Goal: Information Seeking & Learning: Find specific fact

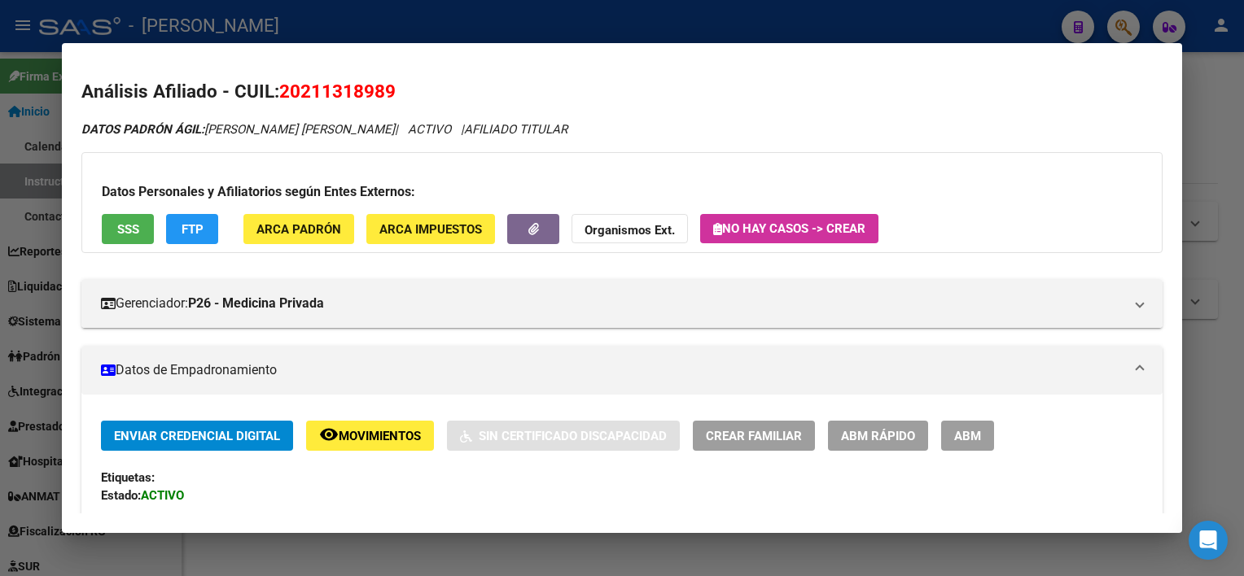
click at [1194, 148] on div at bounding box center [622, 288] width 1244 height 576
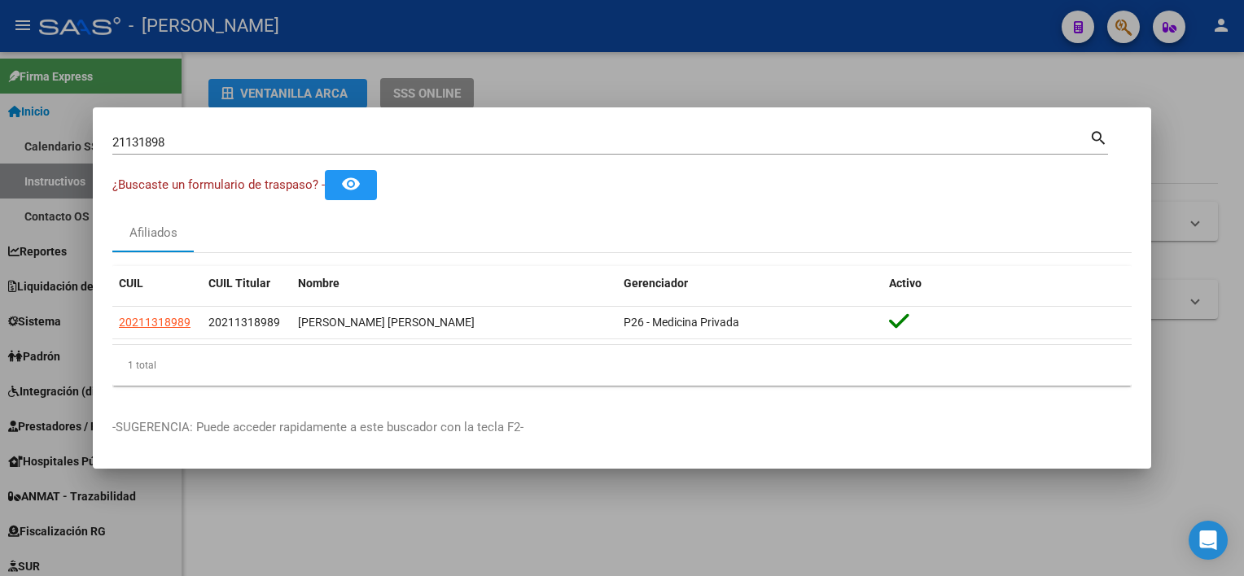
click at [575, 134] on div "21131898 Buscar (apellido, dni, [PERSON_NAME], [PERSON_NAME], cuit, obra social)" at bounding box center [600, 142] width 977 height 24
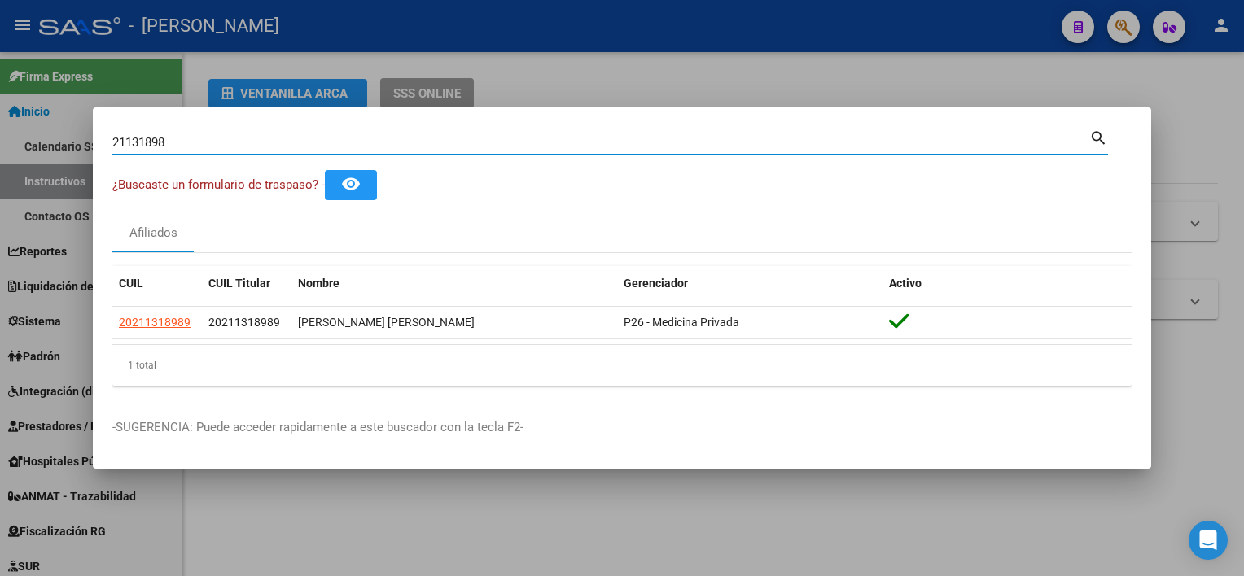
click at [574, 143] on input "21131898" at bounding box center [600, 142] width 977 height 15
paste input "2742491"
type input "22742491"
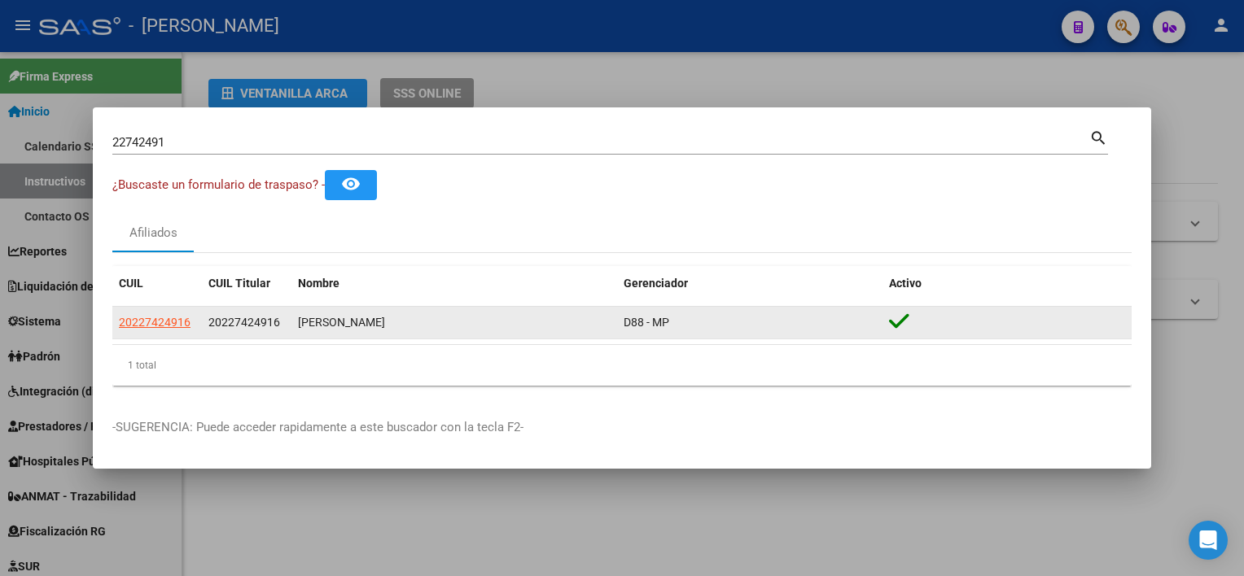
drag, startPoint x: 436, startPoint y: 326, endPoint x: 301, endPoint y: 326, distance: 135.2
click at [301, 326] on div "[PERSON_NAME]" at bounding box center [454, 322] width 313 height 19
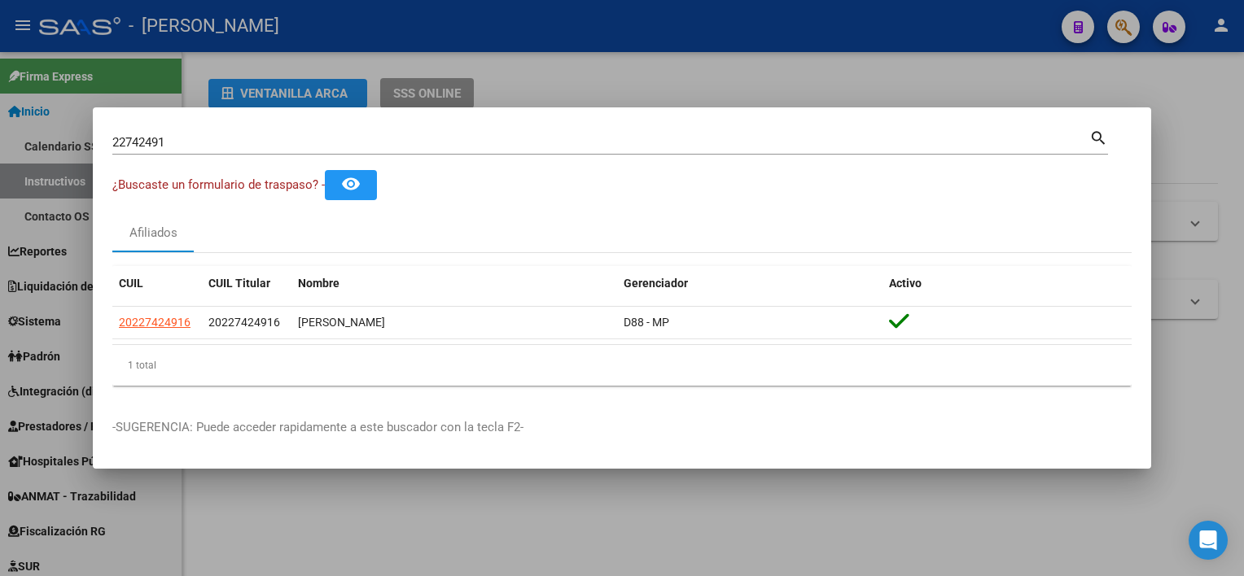
copy div "[PERSON_NAME]"
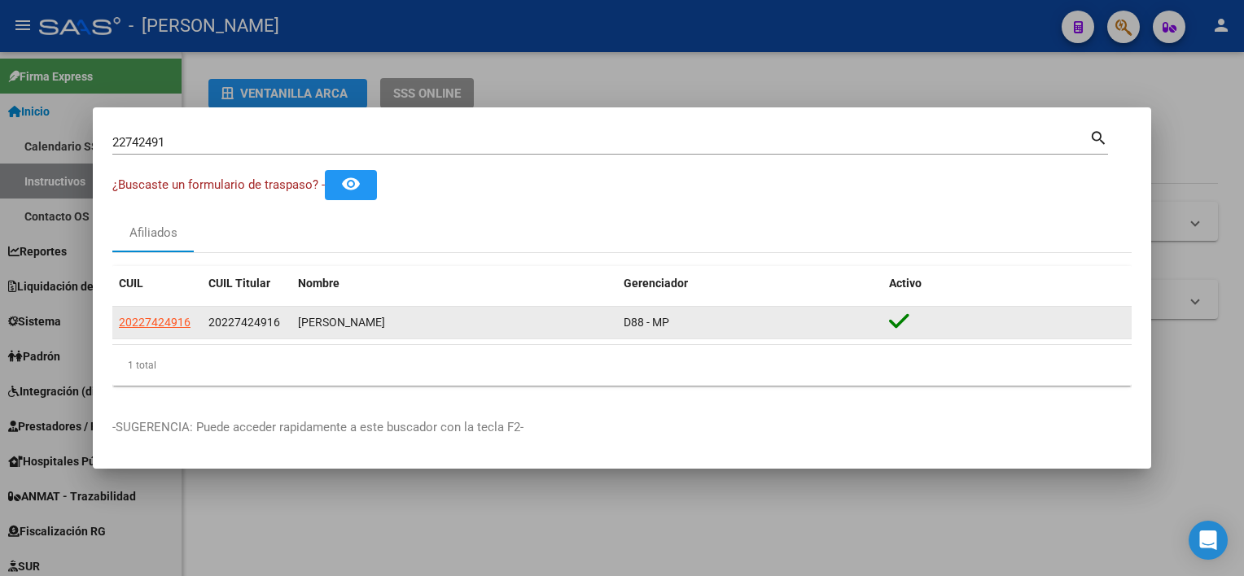
drag, startPoint x: 272, startPoint y: 324, endPoint x: 223, endPoint y: 327, distance: 48.9
click at [223, 327] on span "20227424916" at bounding box center [244, 322] width 72 height 13
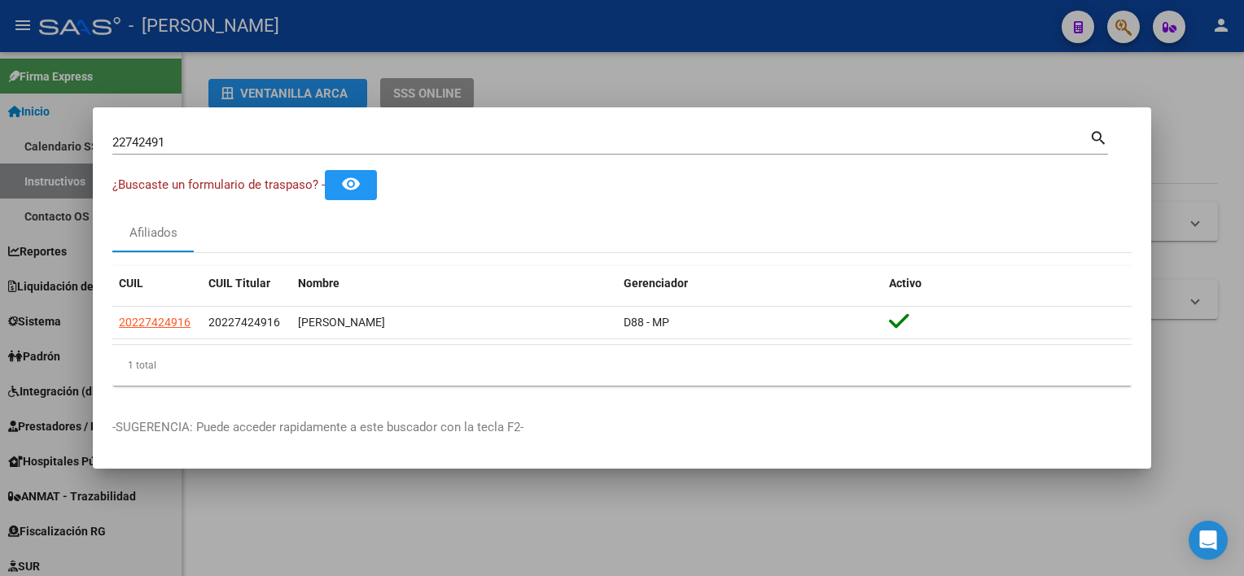
copy span "22742491"
